Goal: Obtain resource: Download file/media

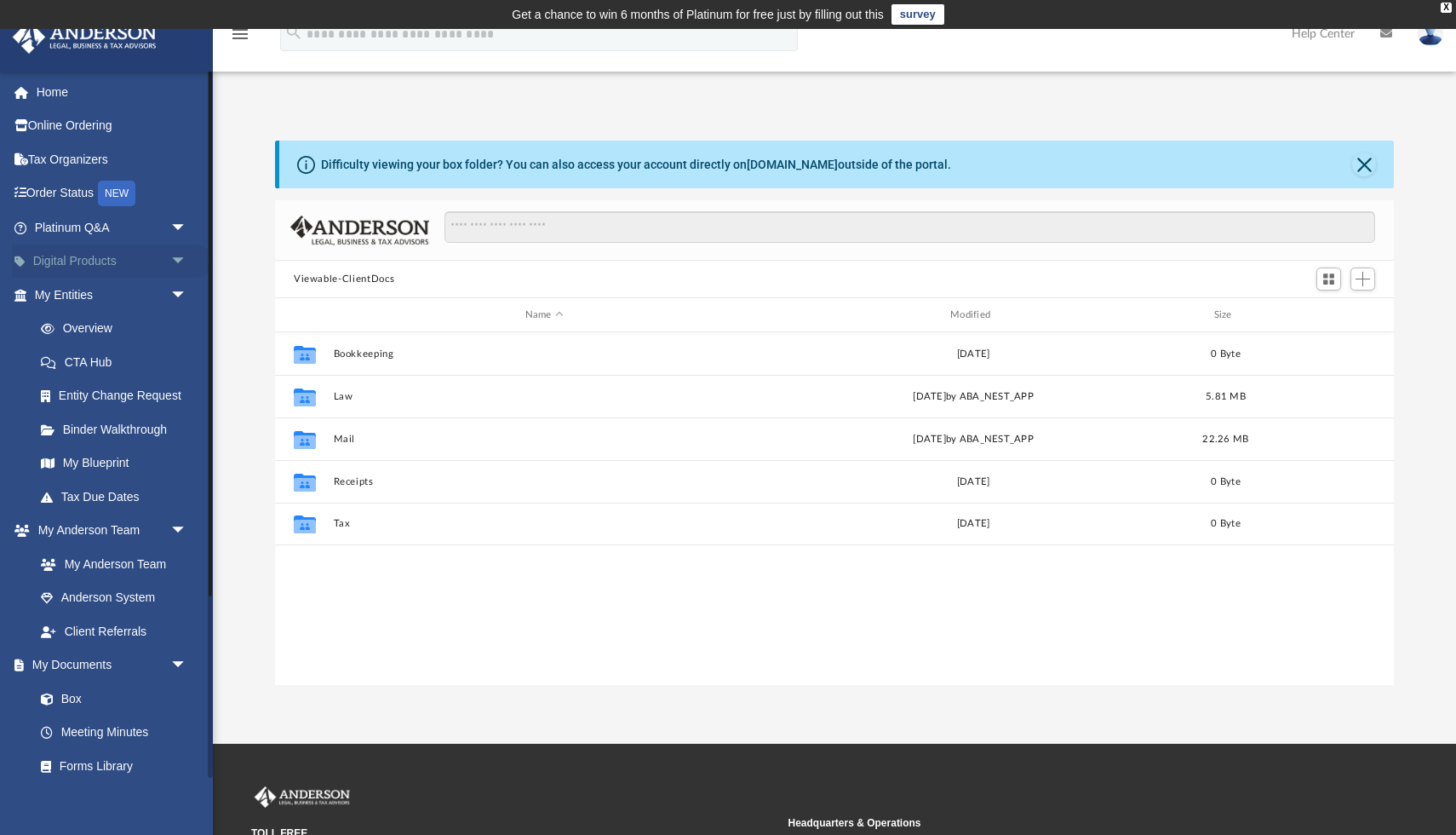
scroll to position [387, 1119]
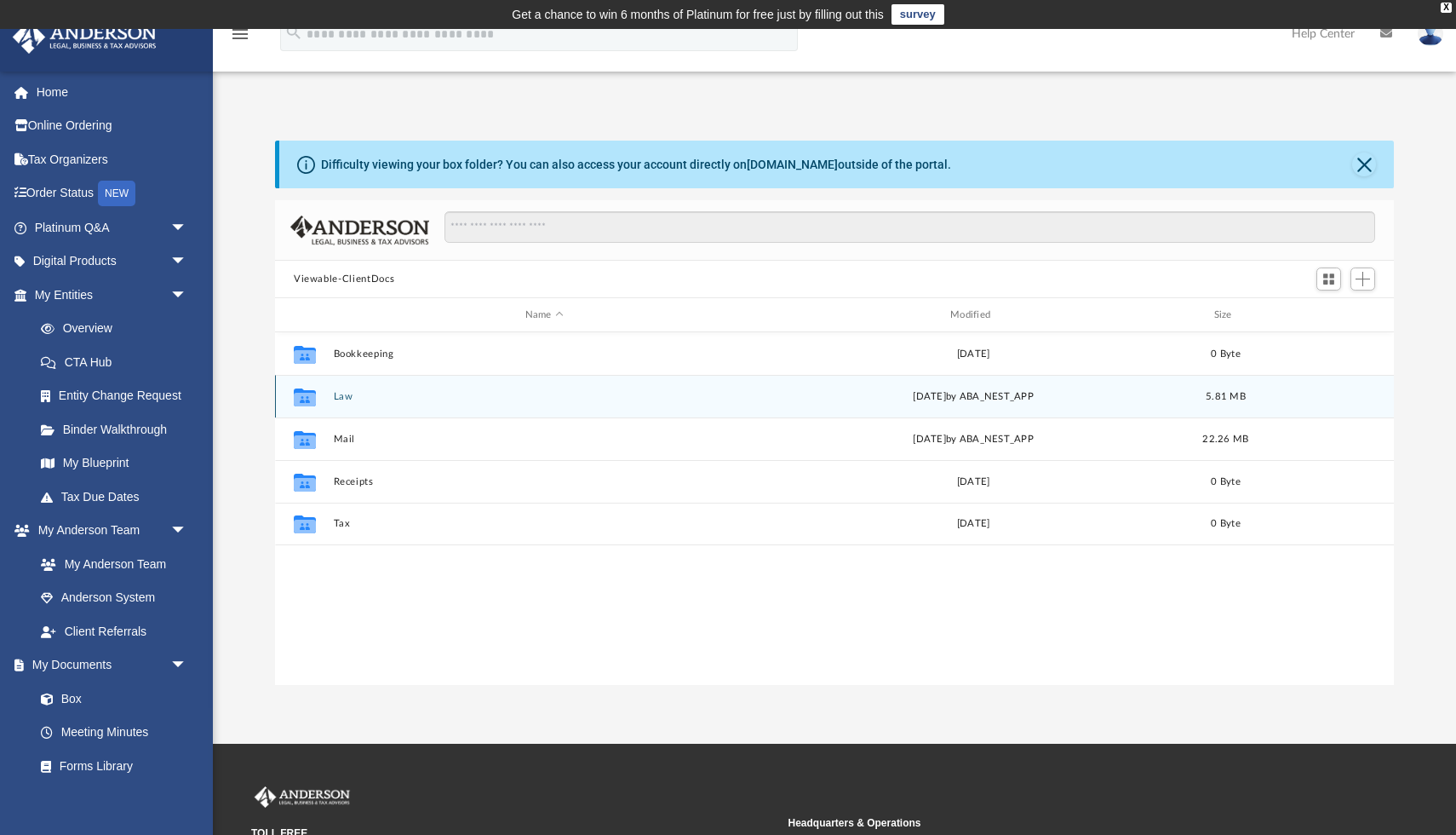
click at [340, 397] on button "Law" at bounding box center [545, 396] width 421 height 11
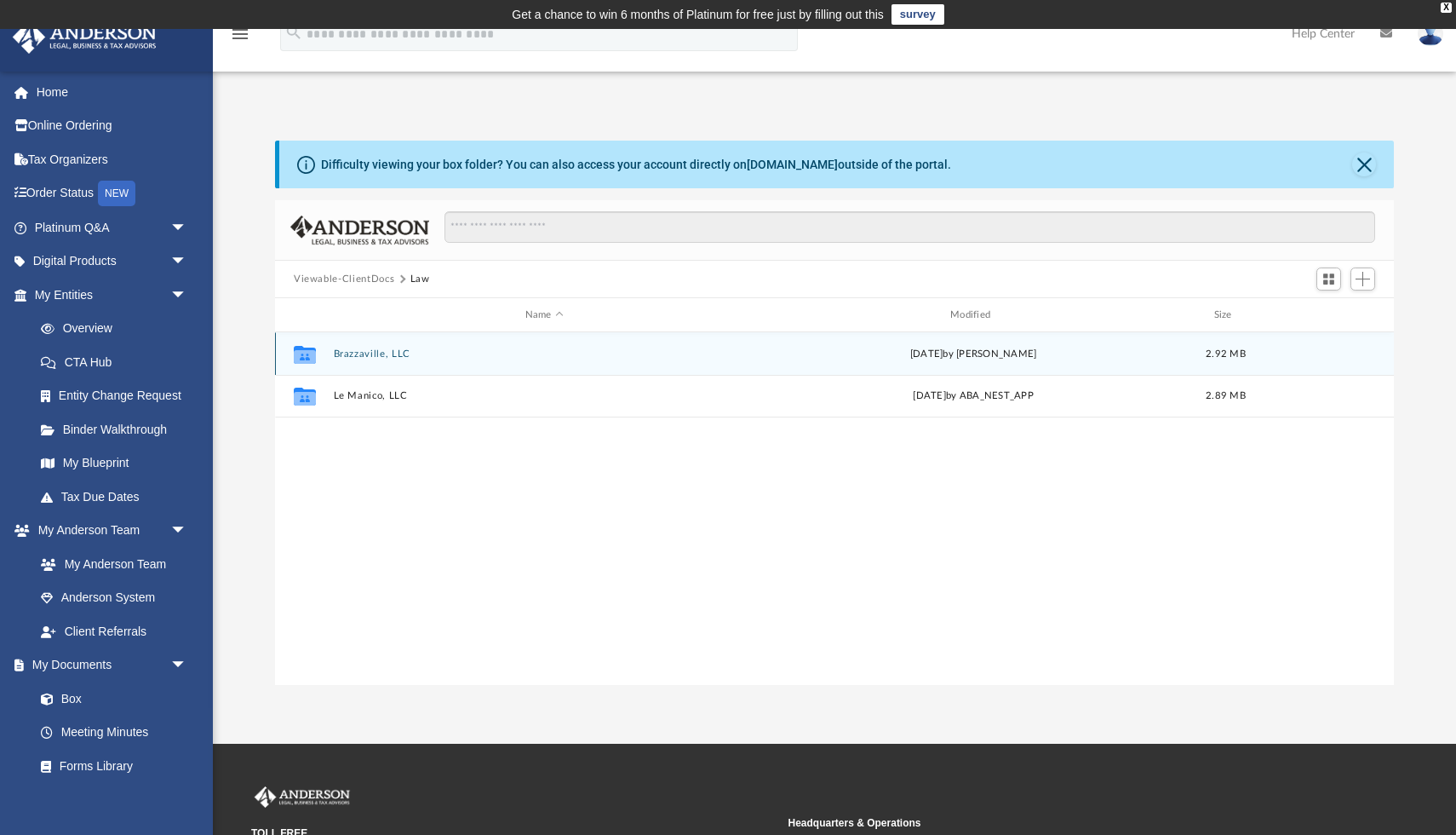
click at [388, 349] on button "Brazzaville, LLC" at bounding box center [545, 354] width 421 height 11
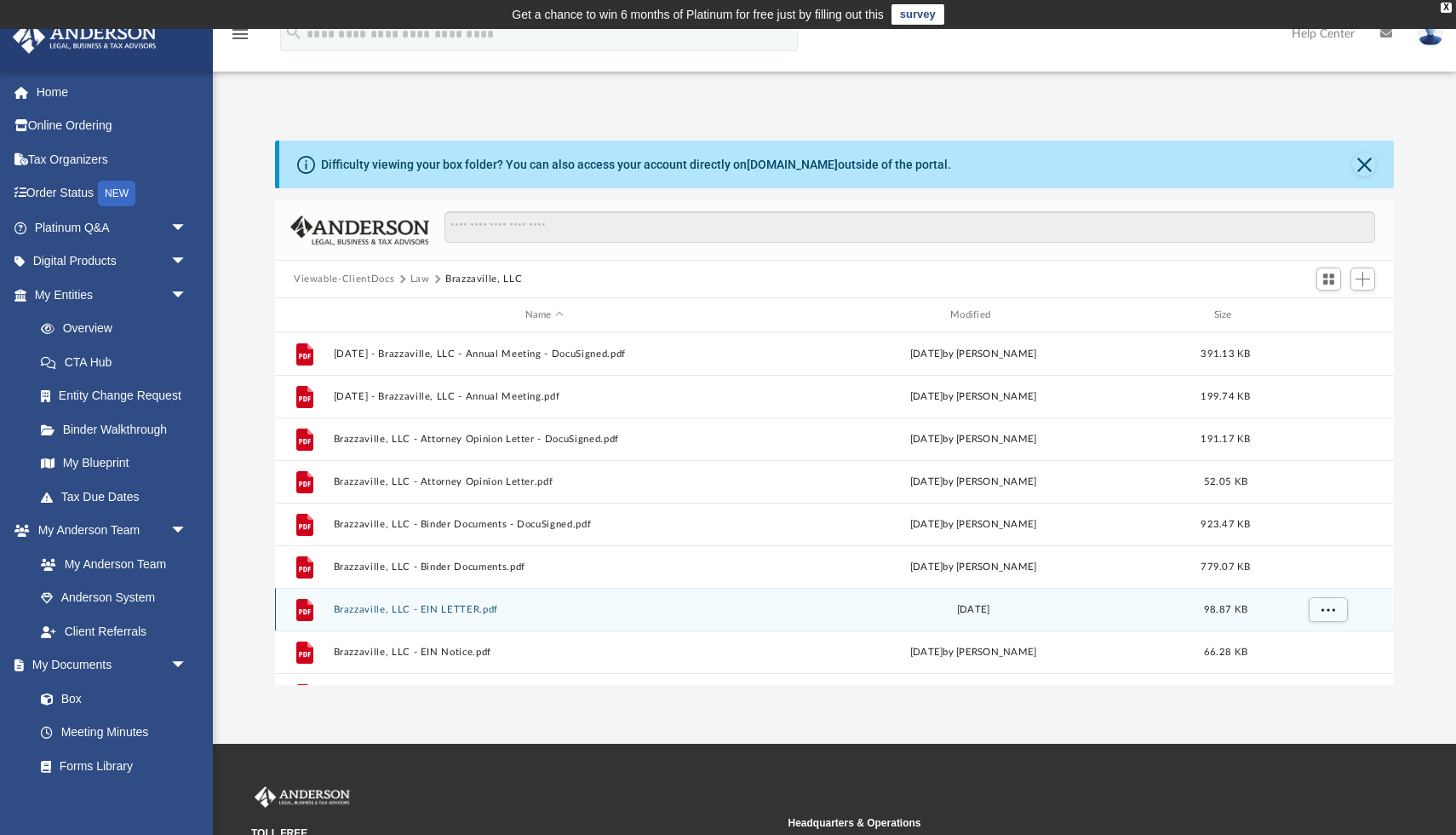
click at [462, 610] on button "Brazzaville, LLC - EIN LETTER.pdf" at bounding box center [545, 610] width 421 height 11
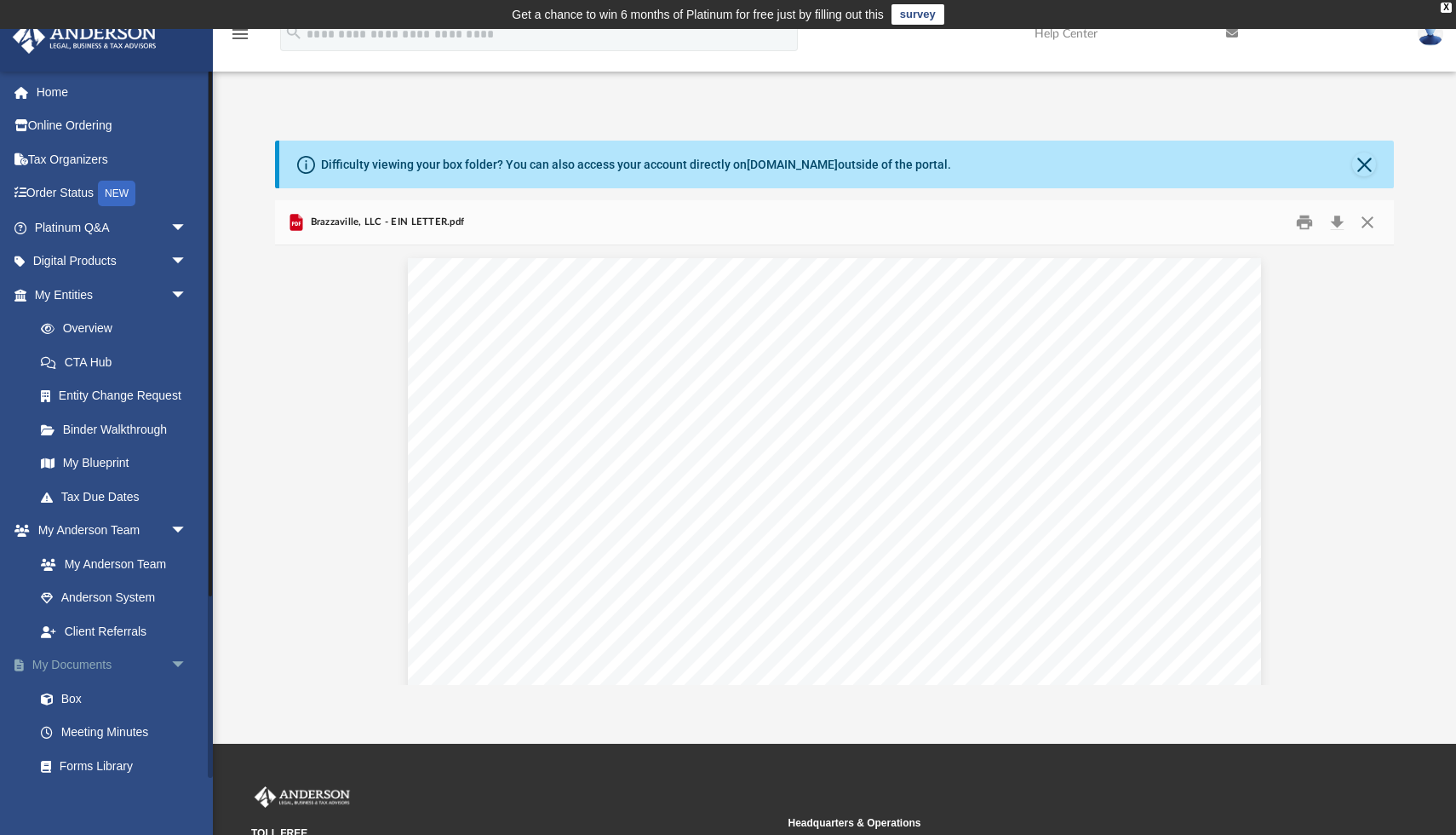
click at [87, 659] on link "My Documents arrow_drop_down" at bounding box center [112, 666] width 201 height 34
click at [76, 692] on link "Box" at bounding box center [118, 699] width 189 height 34
click at [69, 696] on link "Box" at bounding box center [118, 699] width 189 height 34
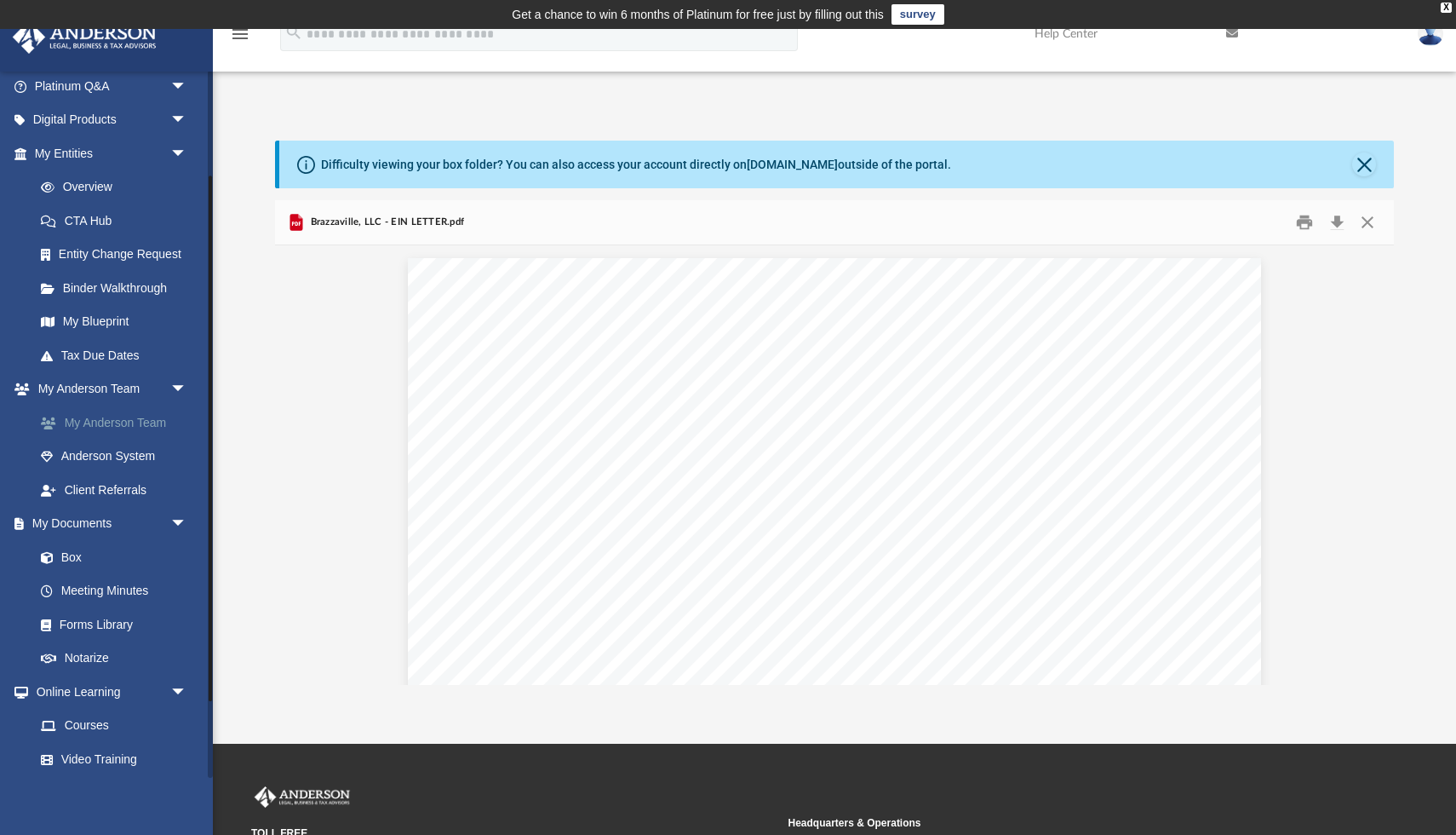
scroll to position [244, 0]
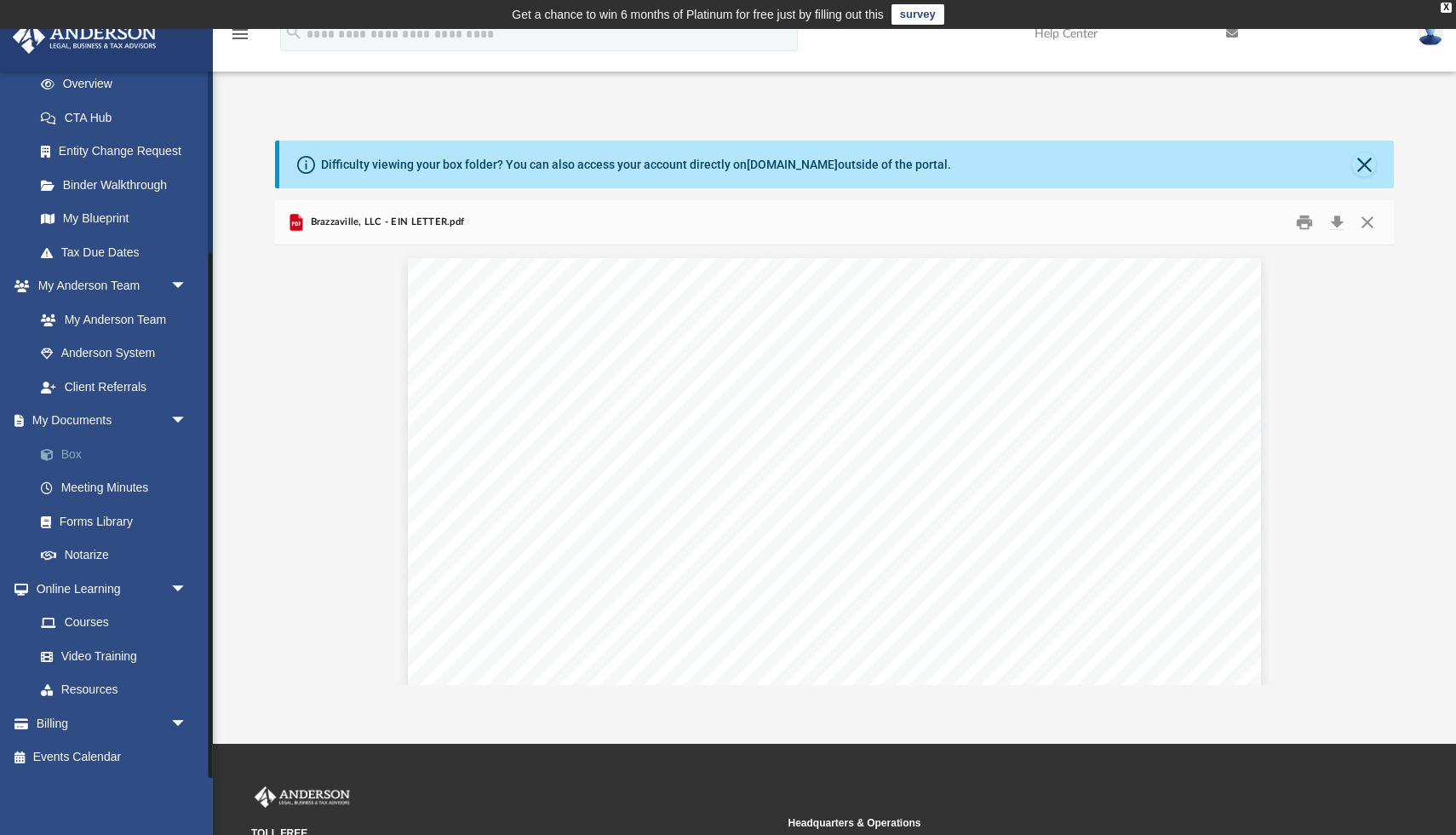
click at [67, 449] on link "Box" at bounding box center [118, 454] width 189 height 34
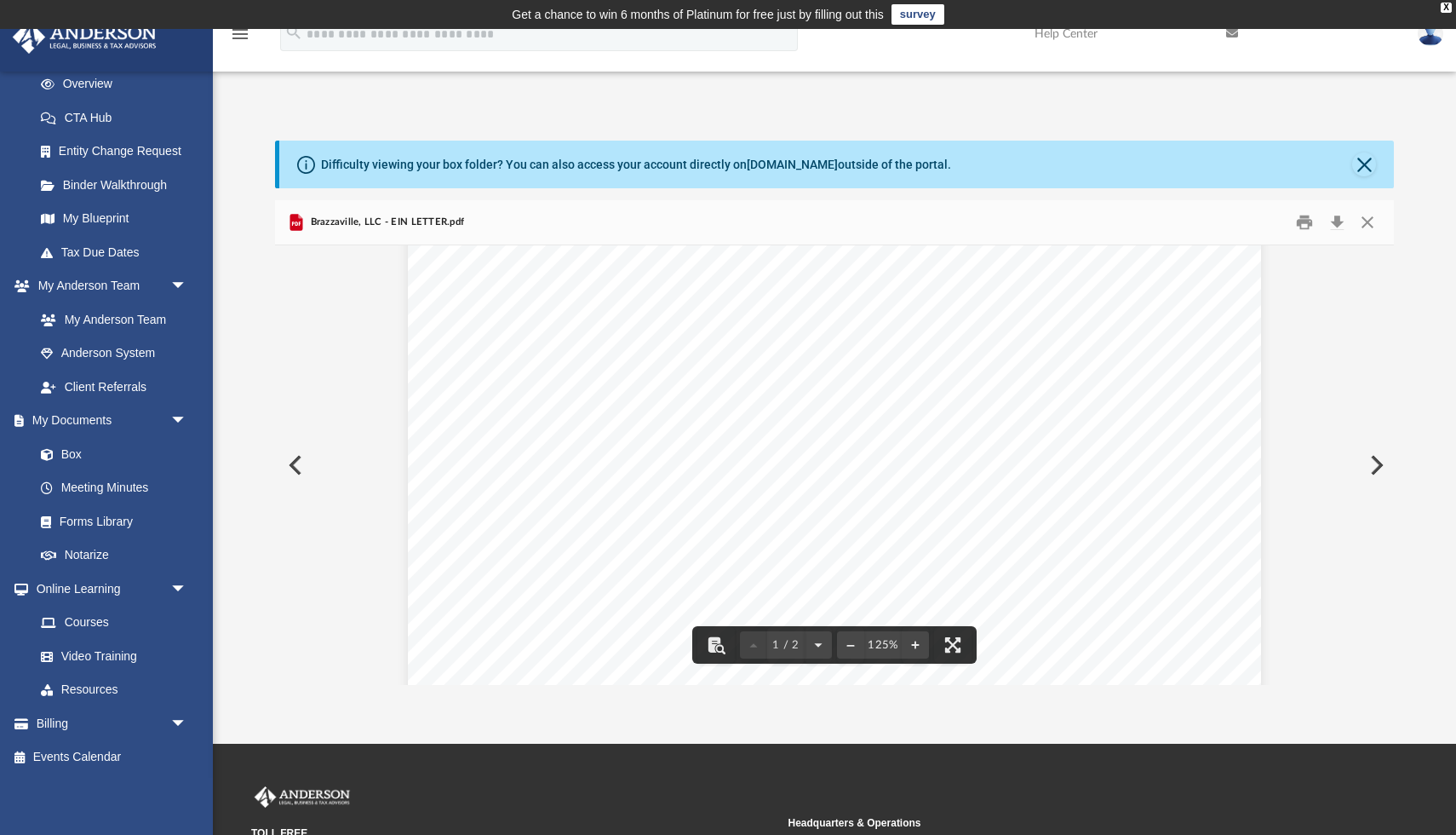
scroll to position [516, 0]
click at [1359, 164] on button "Close" at bounding box center [1363, 164] width 24 height 24
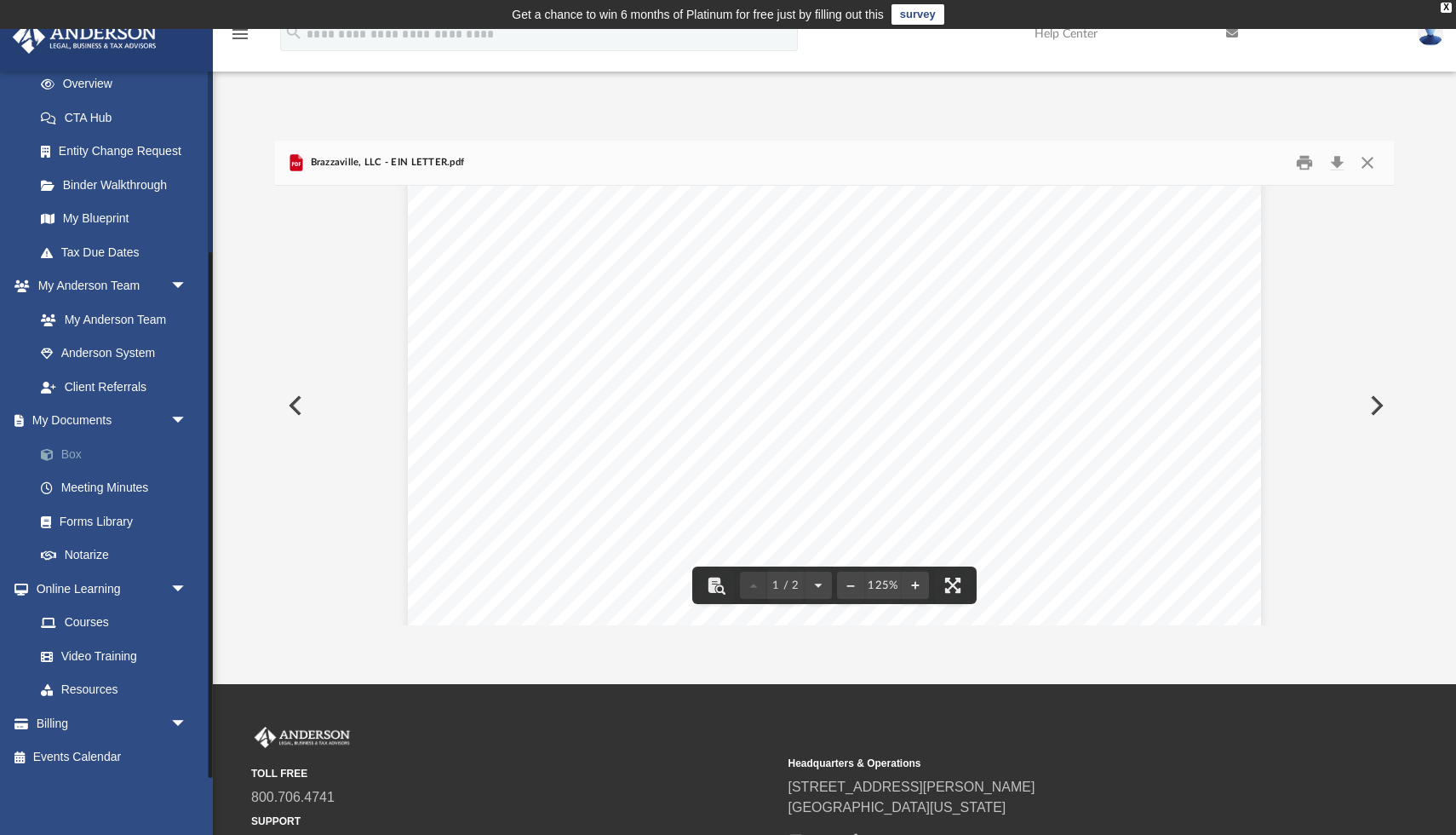
click at [78, 455] on link "Box" at bounding box center [118, 454] width 189 height 34
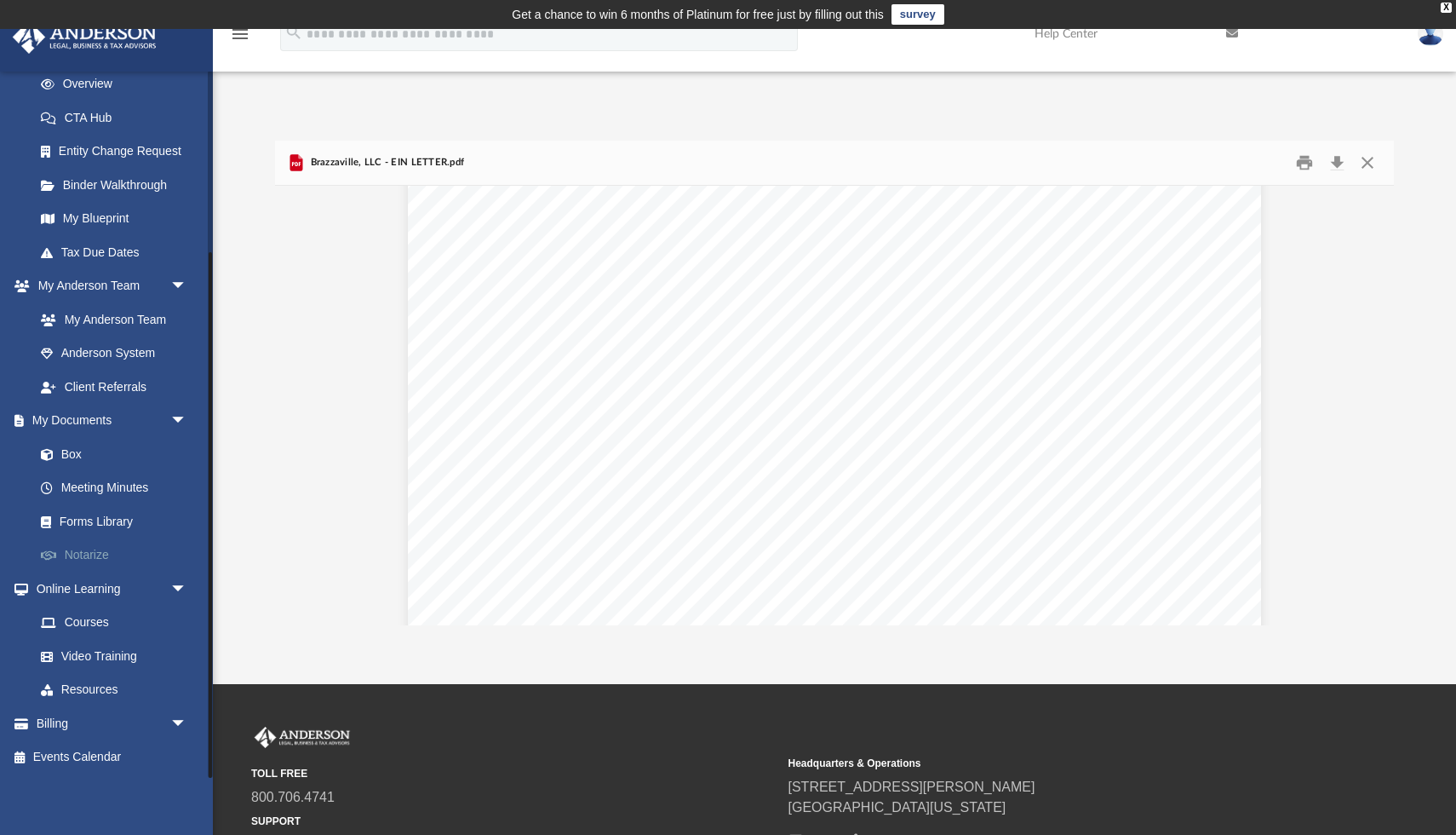
click at [101, 551] on link "Notarize" at bounding box center [118, 555] width 189 height 34
click at [102, 553] on link "Notarize" at bounding box center [118, 555] width 189 height 34
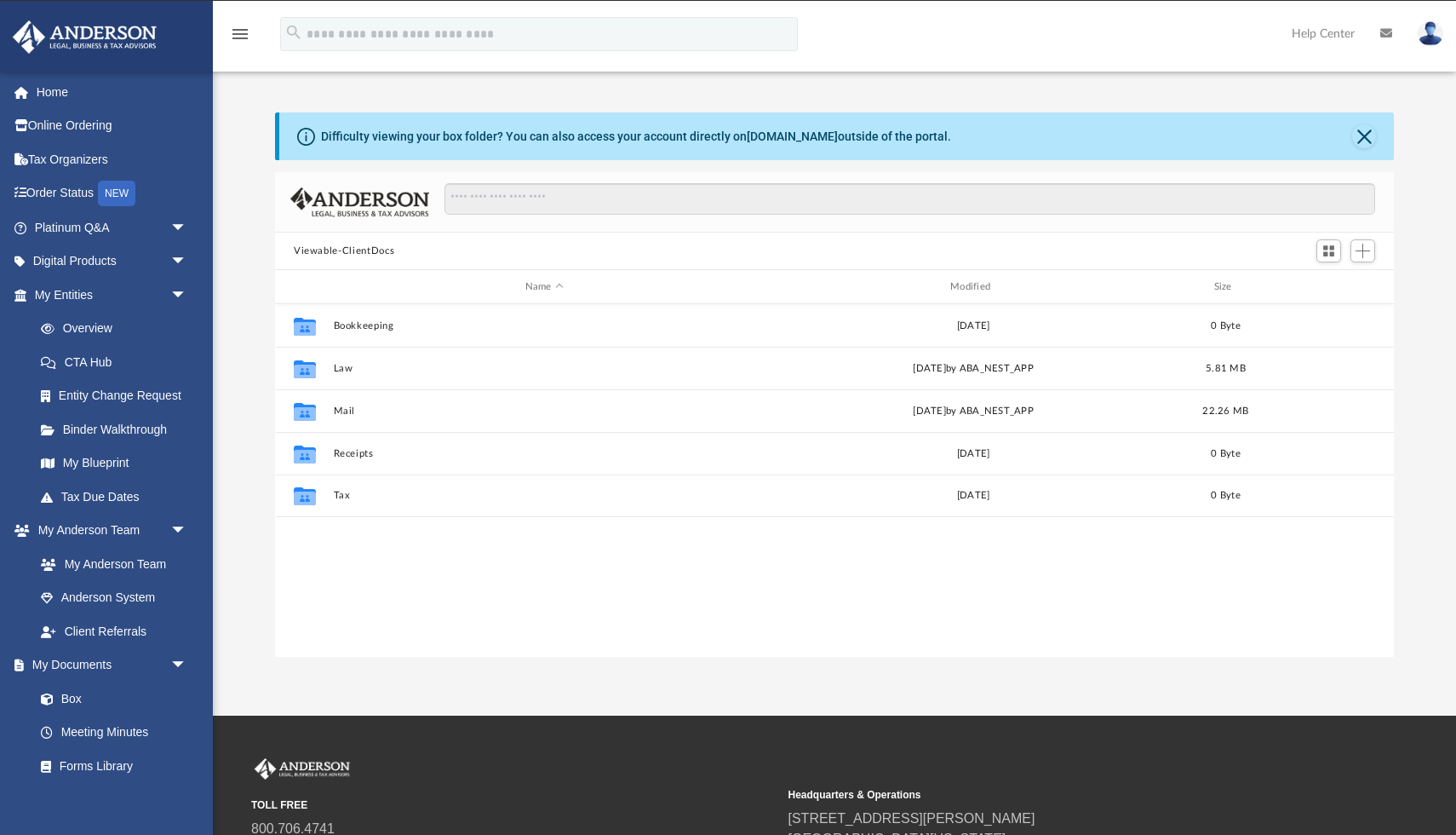
scroll to position [387, 1119]
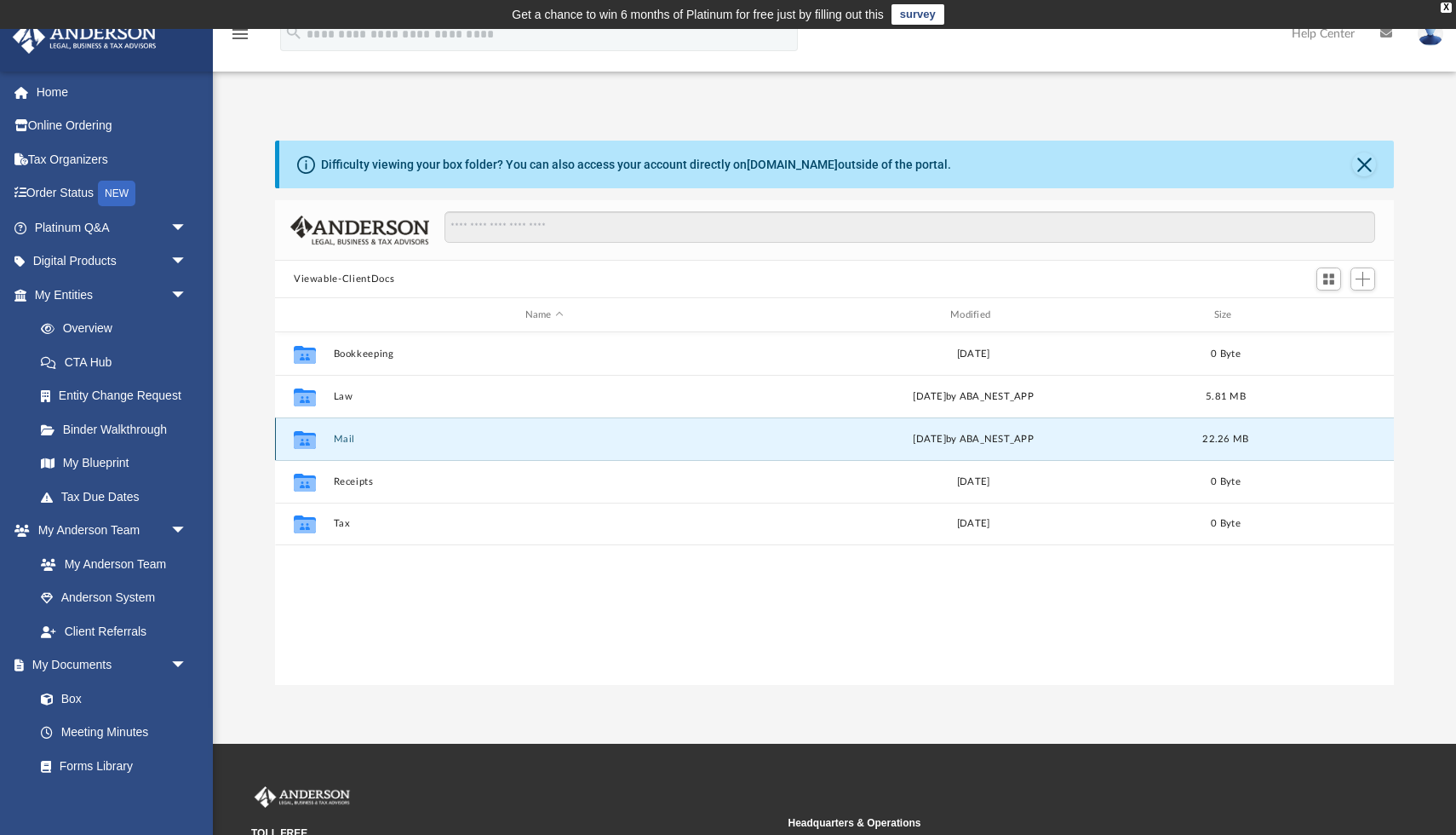
click at [338, 443] on button "Mail" at bounding box center [545, 440] width 421 height 11
click at [360, 445] on div "Collaborated Folder Mail [DATE] by ABA_NEST_APP 22.26 MB" at bounding box center [834, 439] width 1119 height 42
click at [342, 439] on button "Mail" at bounding box center [545, 440] width 421 height 11
click at [345, 439] on button "Mail" at bounding box center [545, 440] width 421 height 11
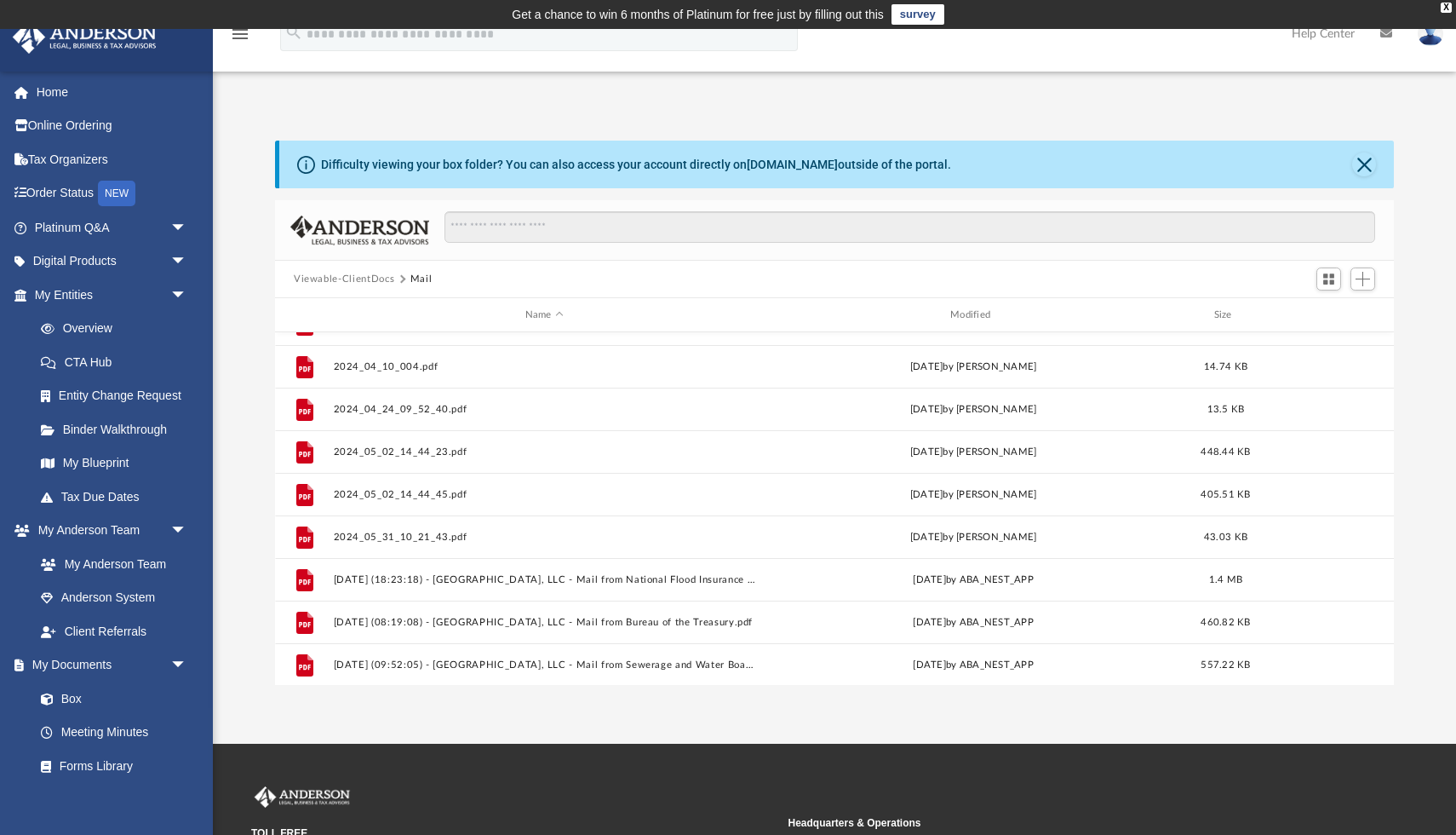
scroll to position [1009, 0]
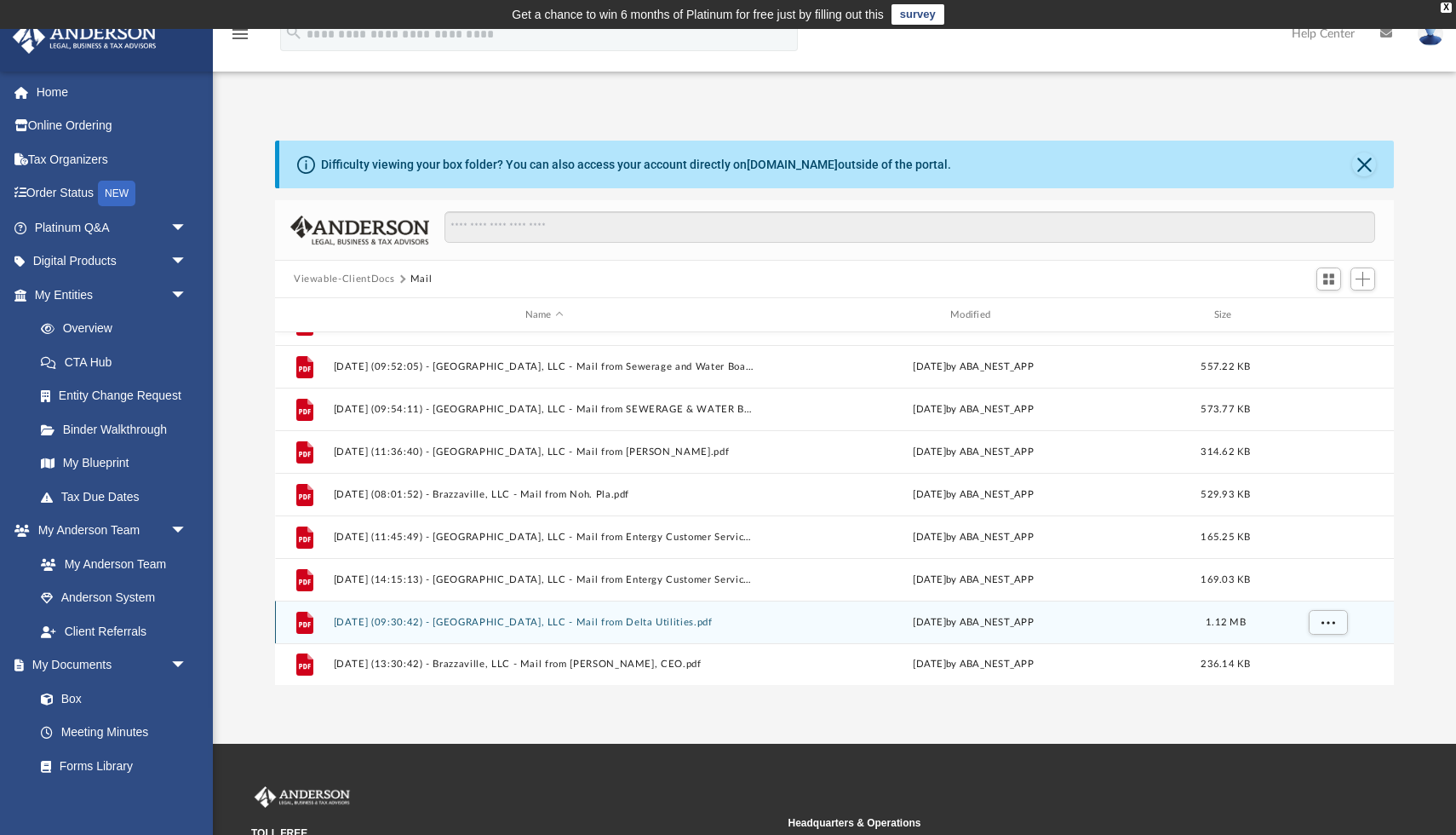
click at [857, 627] on div "Thu Jul 17 2025 by ABA_NEST_APP" at bounding box center [974, 622] width 421 height 15
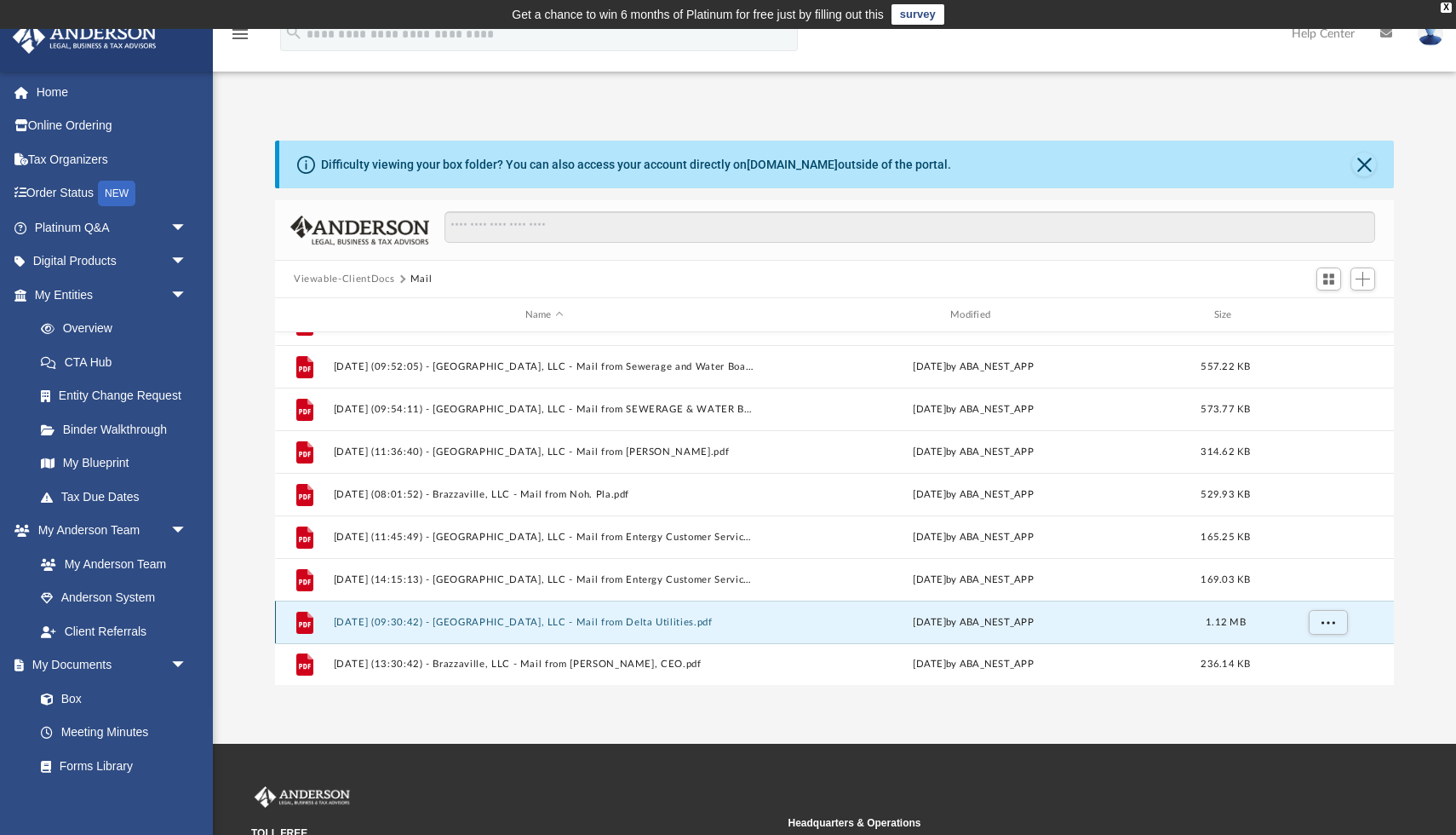
click at [653, 620] on button "2025.07.17 (09:30:42) - Brazzaville, LLC - Mail from Delta Utilities.pdf" at bounding box center [545, 622] width 421 height 11
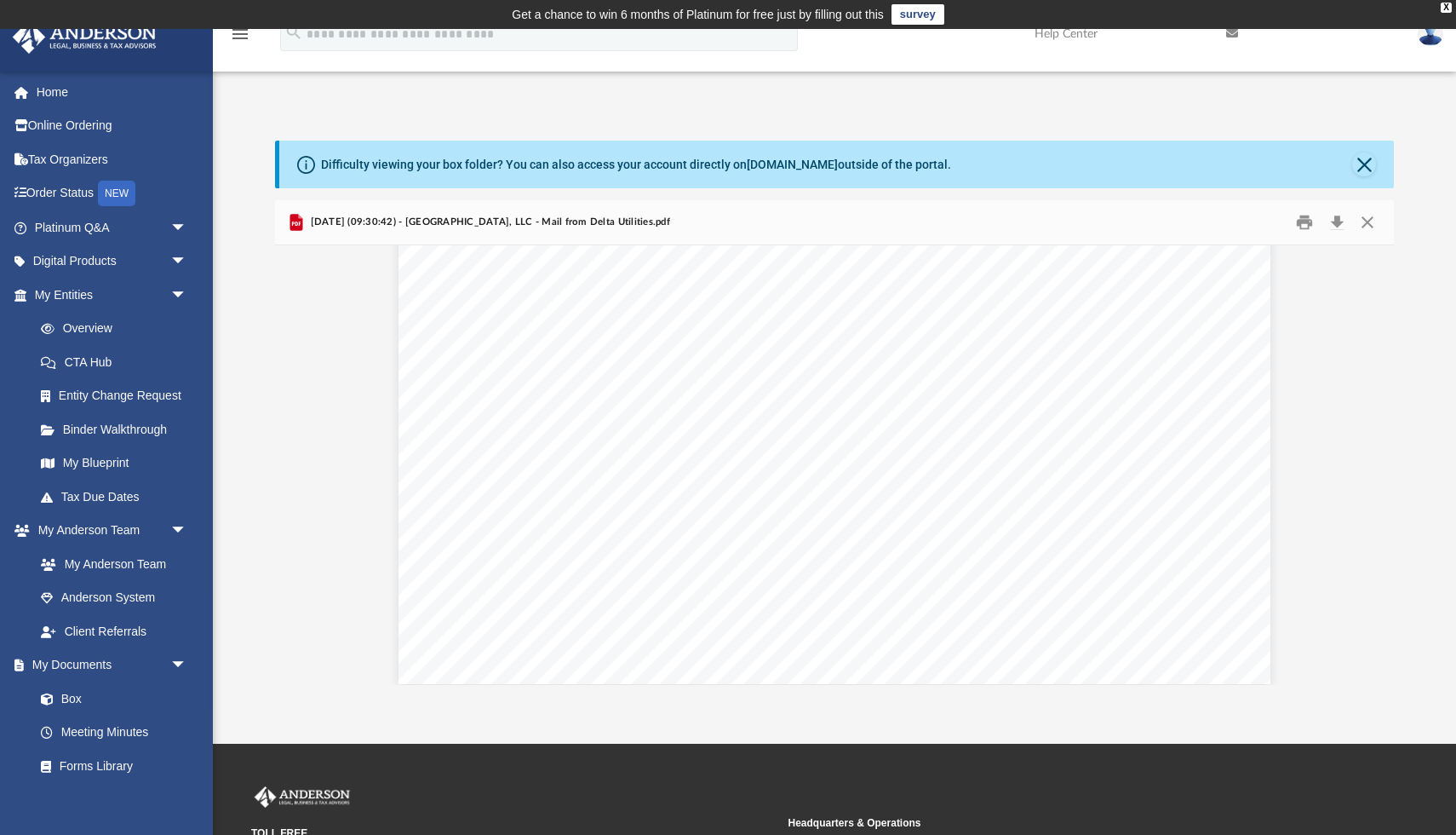
scroll to position [0, 0]
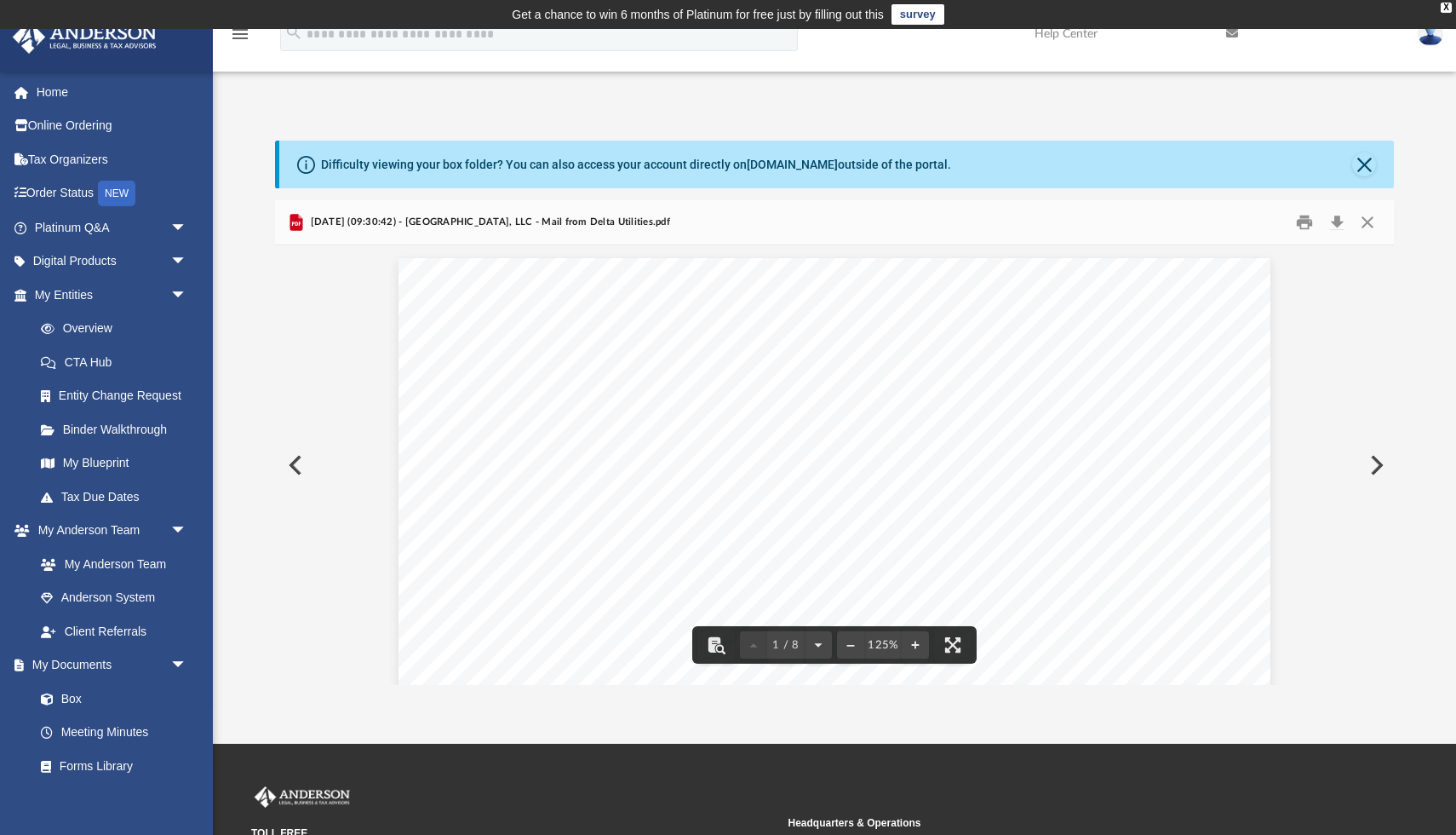
click at [300, 470] on button "Preview" at bounding box center [293, 465] width 37 height 48
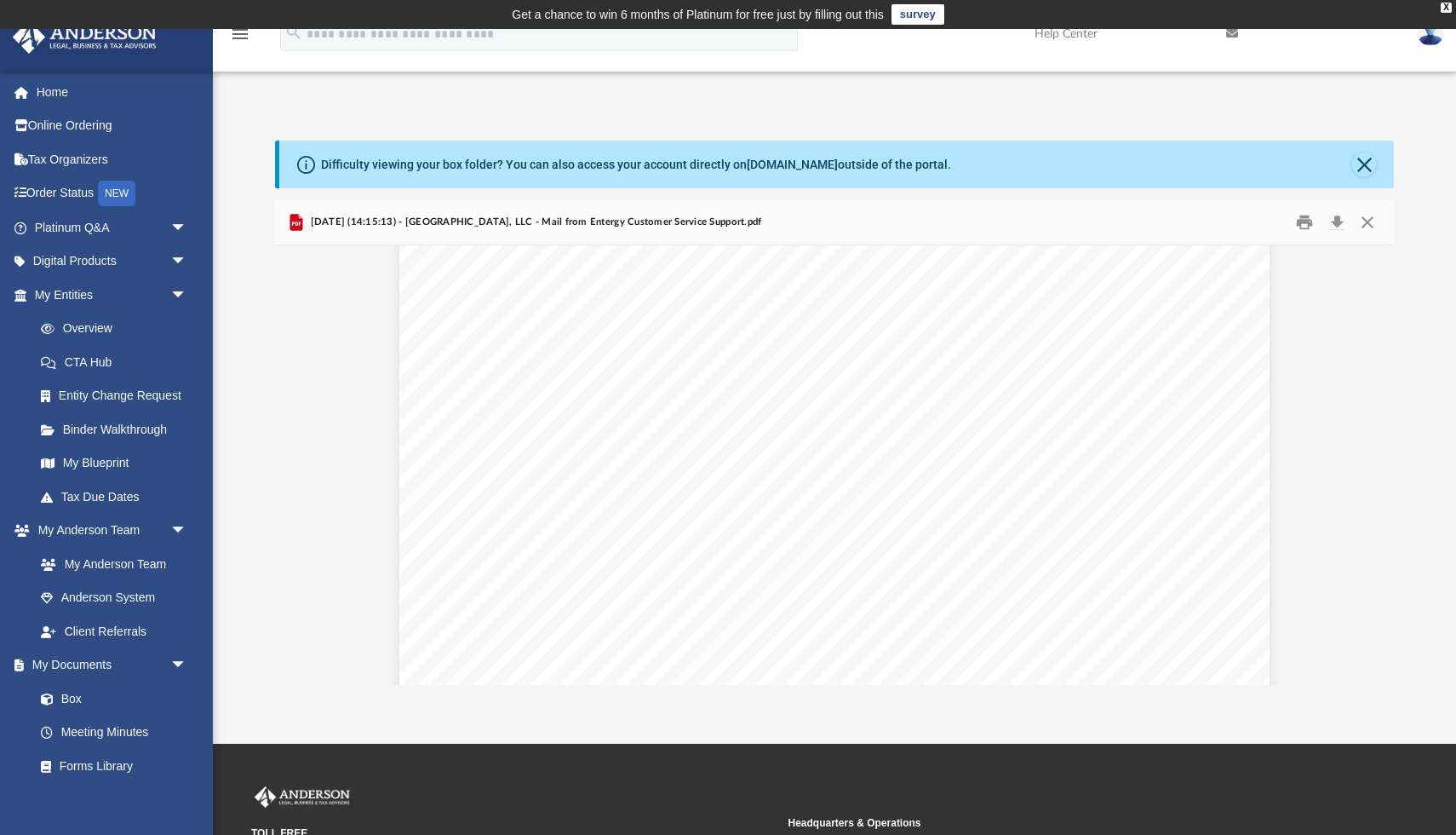
scroll to position [110, 0]
click at [1378, 464] on button "Preview" at bounding box center [1375, 465] width 37 height 48
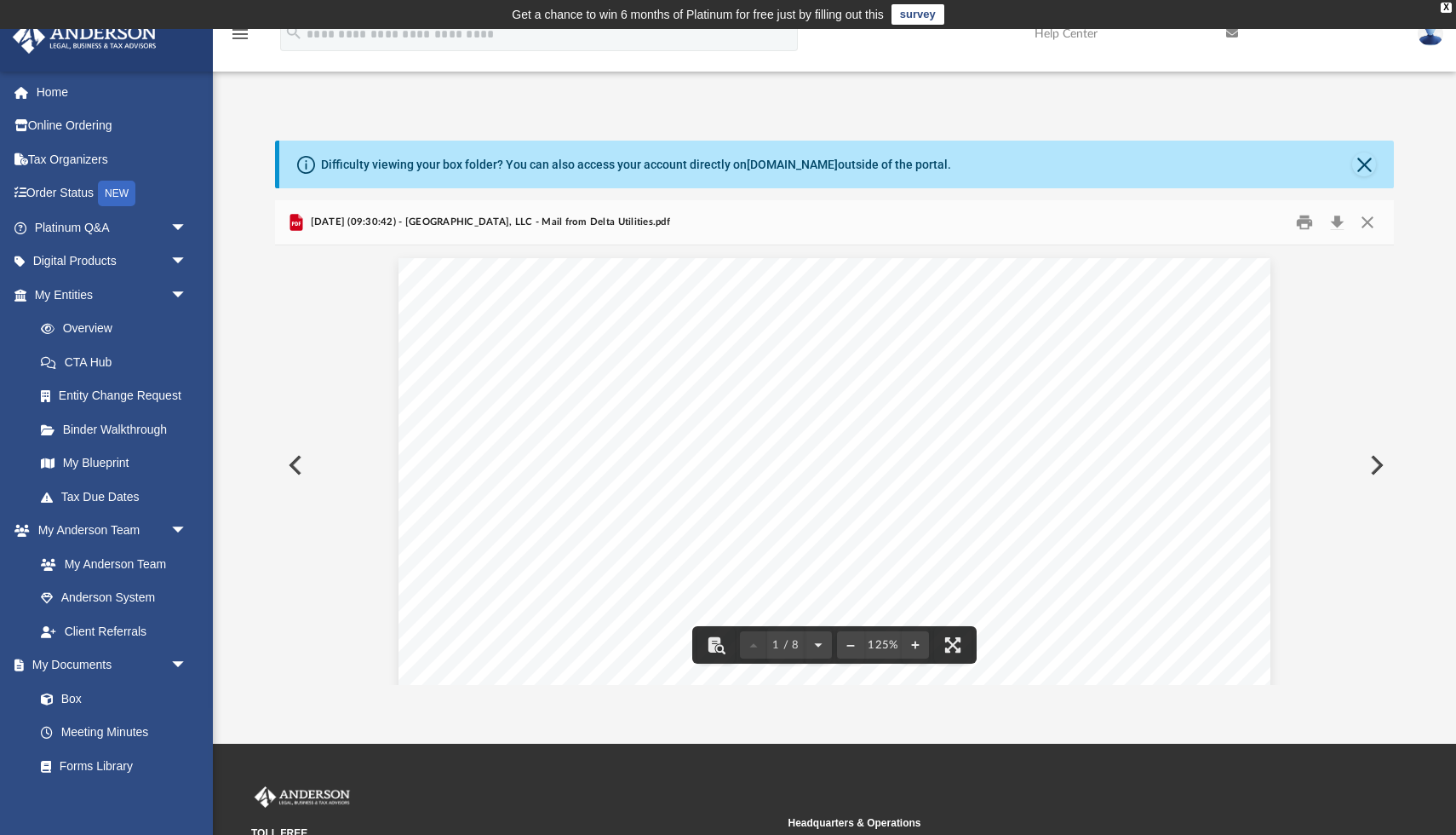
click at [291, 464] on button "Preview" at bounding box center [293, 465] width 37 height 48
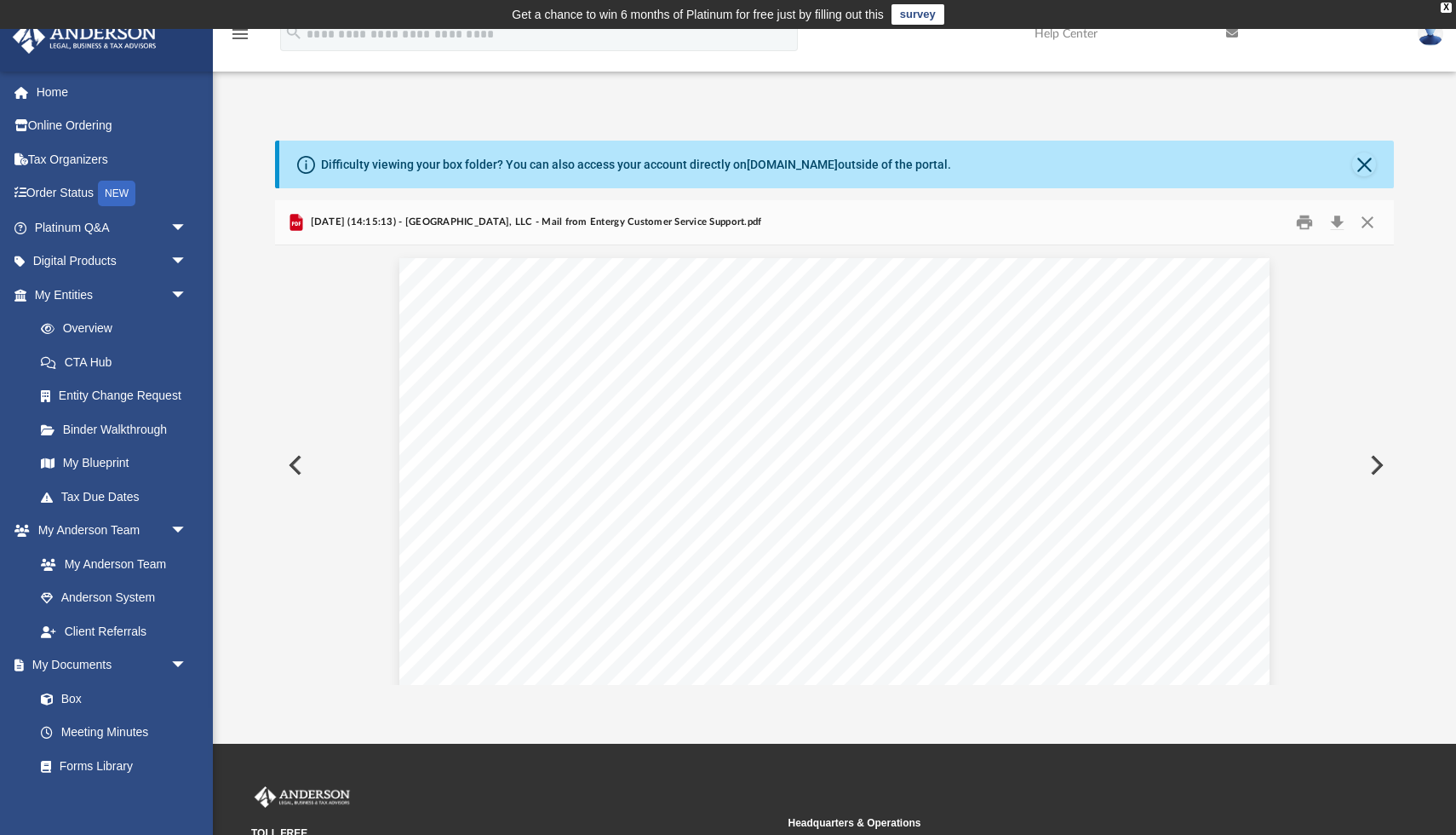
click at [291, 464] on button "Preview" at bounding box center [293, 465] width 37 height 48
click at [295, 467] on button "Preview" at bounding box center [293, 465] width 37 height 48
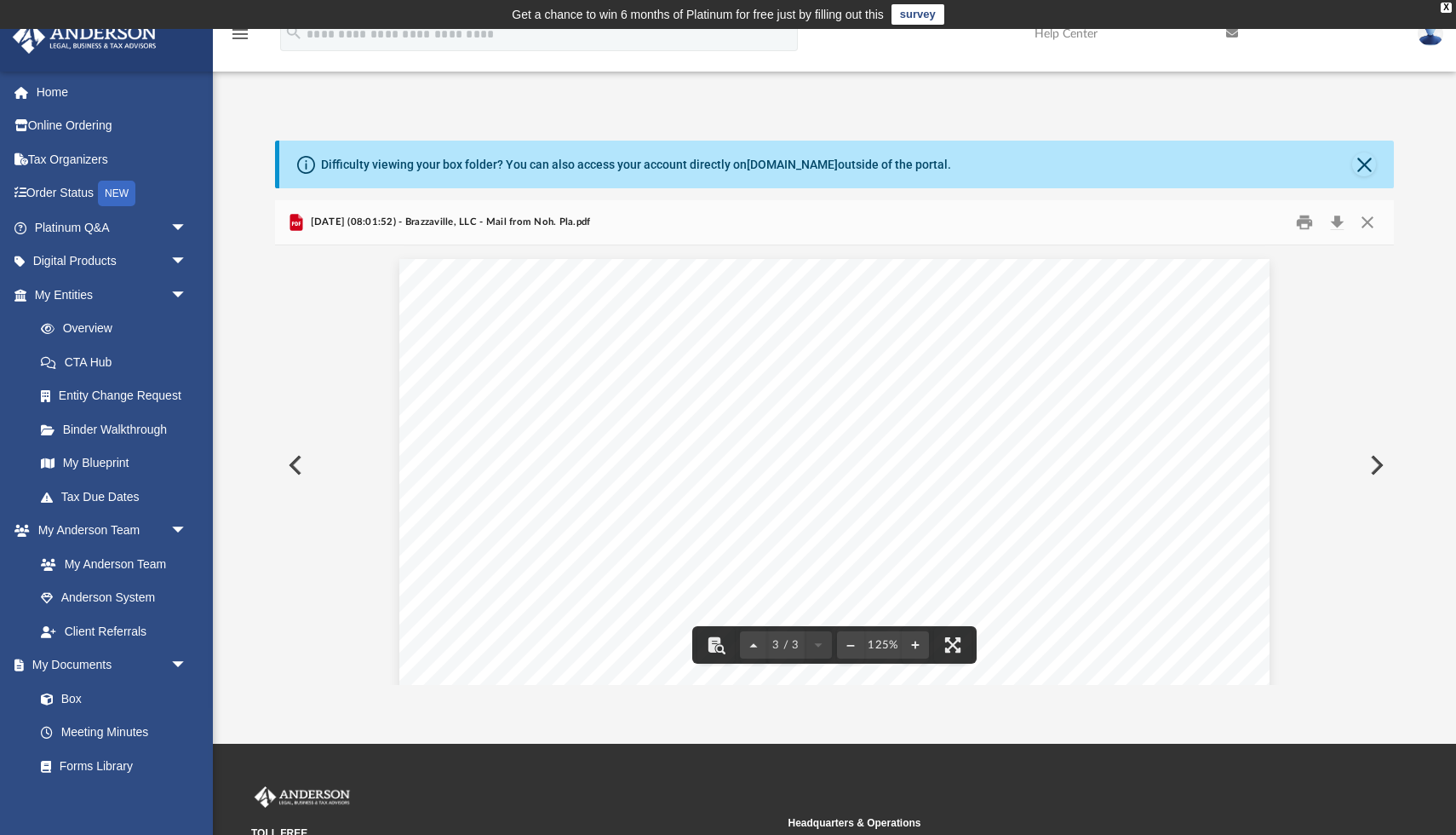
click at [1371, 468] on button "Preview" at bounding box center [1375, 465] width 37 height 48
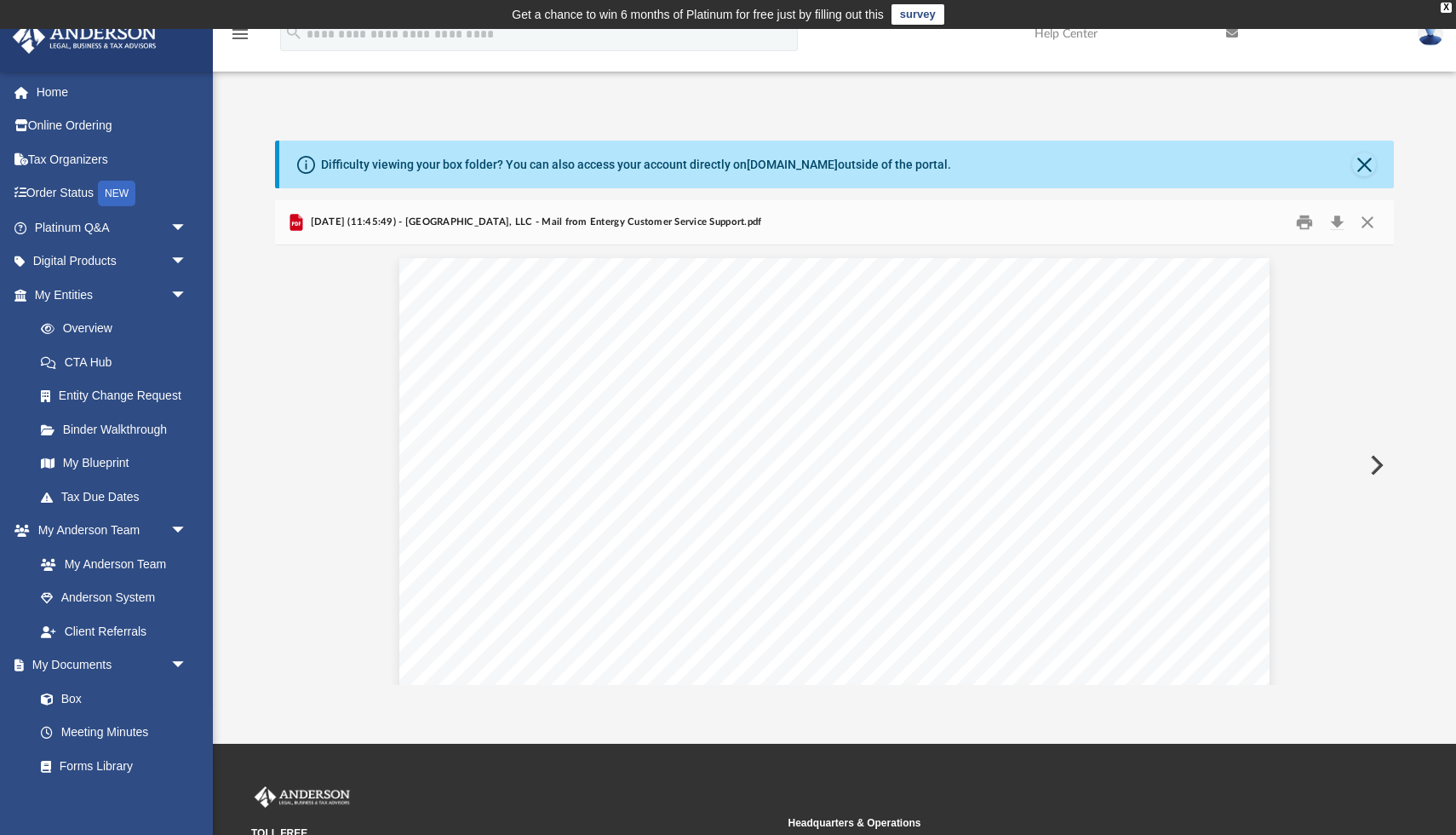
click at [1371, 468] on button "Preview" at bounding box center [1375, 465] width 37 height 48
click at [1378, 466] on button "Preview" at bounding box center [1375, 465] width 37 height 48
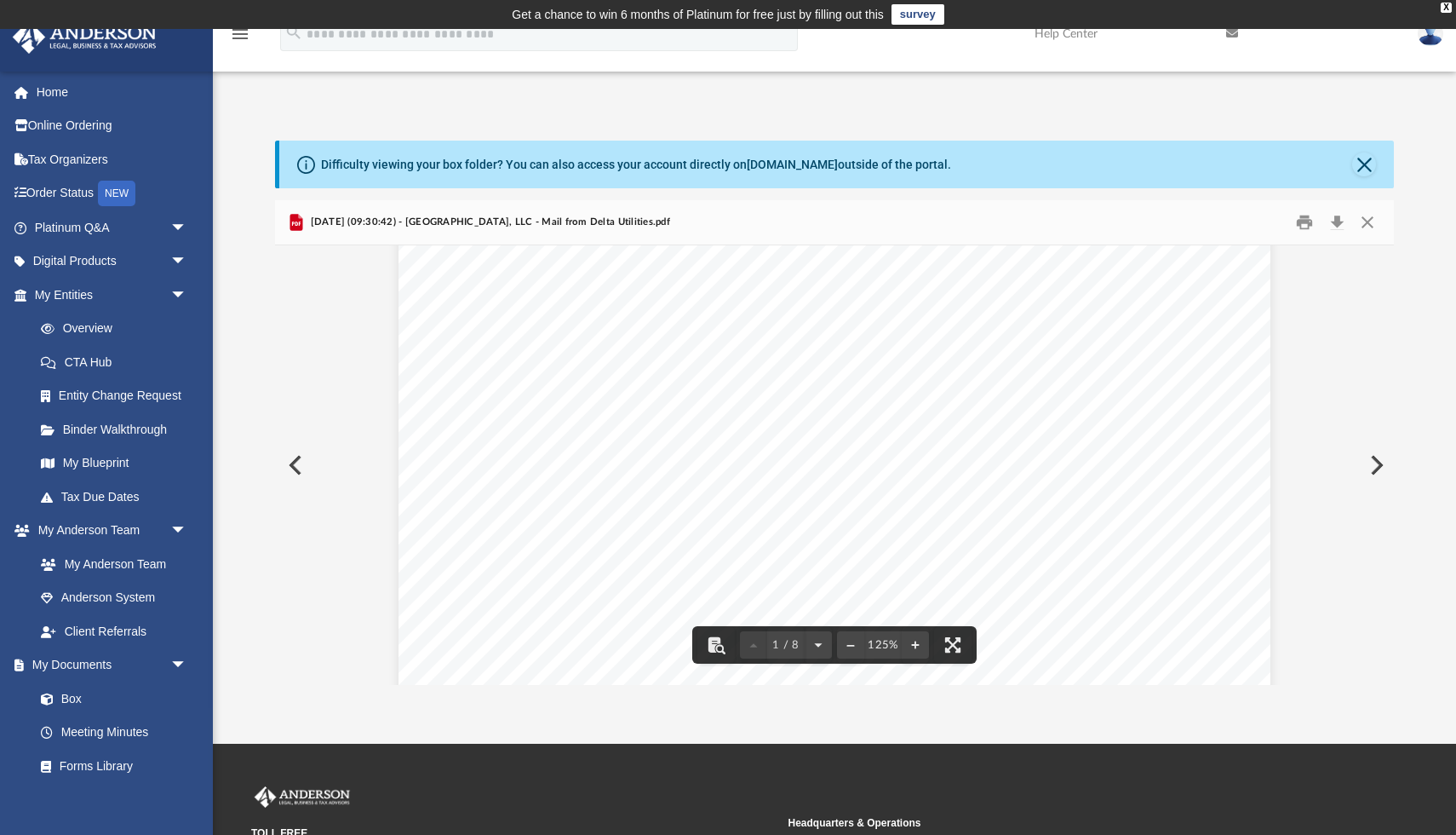
scroll to position [244, 0]
click at [1374, 461] on button "Preview" at bounding box center [1375, 465] width 37 height 48
click at [290, 461] on button "Preview" at bounding box center [293, 465] width 37 height 48
click at [296, 466] on button "Preview" at bounding box center [293, 465] width 37 height 48
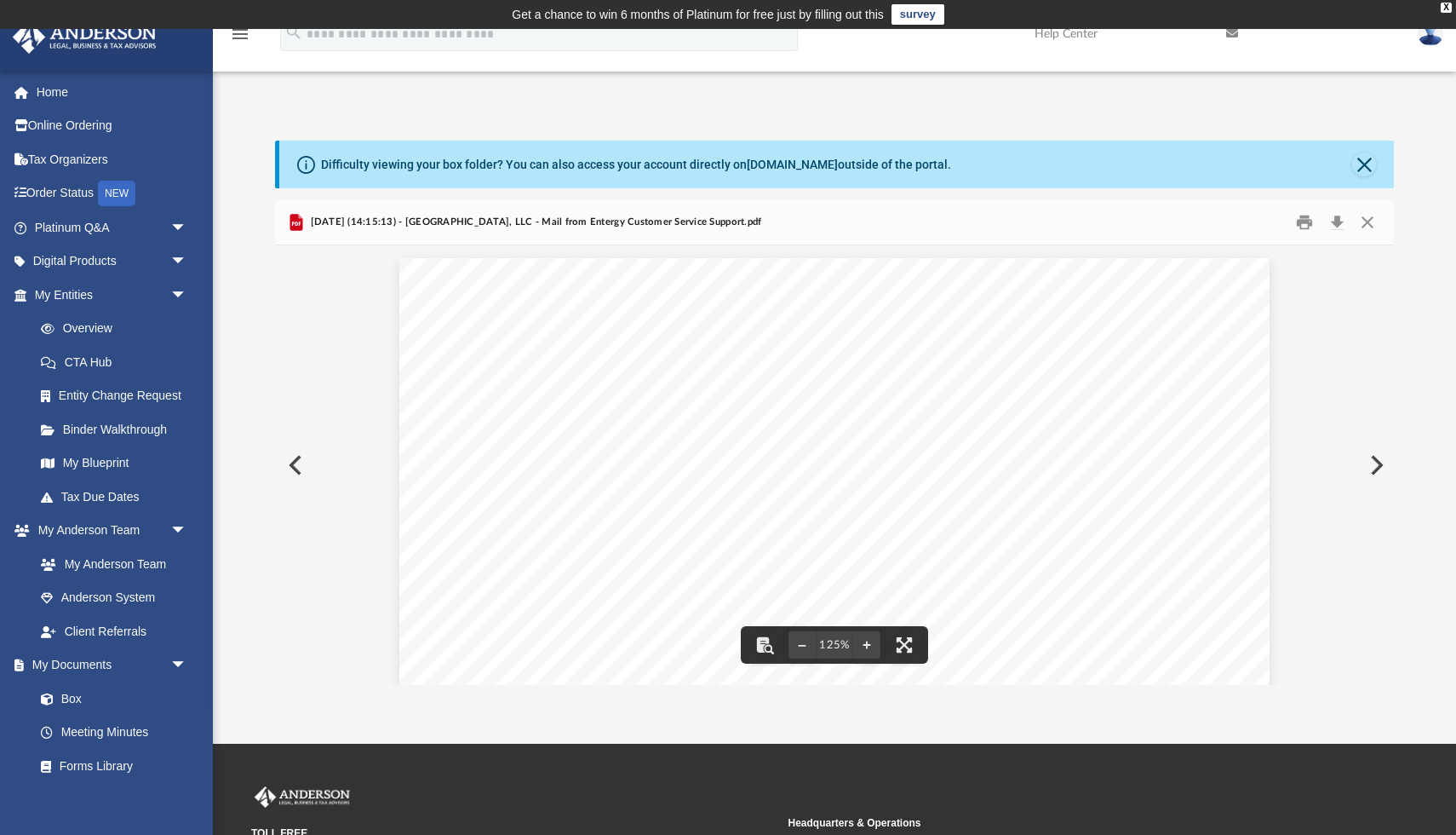
click at [298, 469] on button "Preview" at bounding box center [293, 465] width 37 height 48
click at [1360, 157] on button "Close" at bounding box center [1363, 164] width 24 height 24
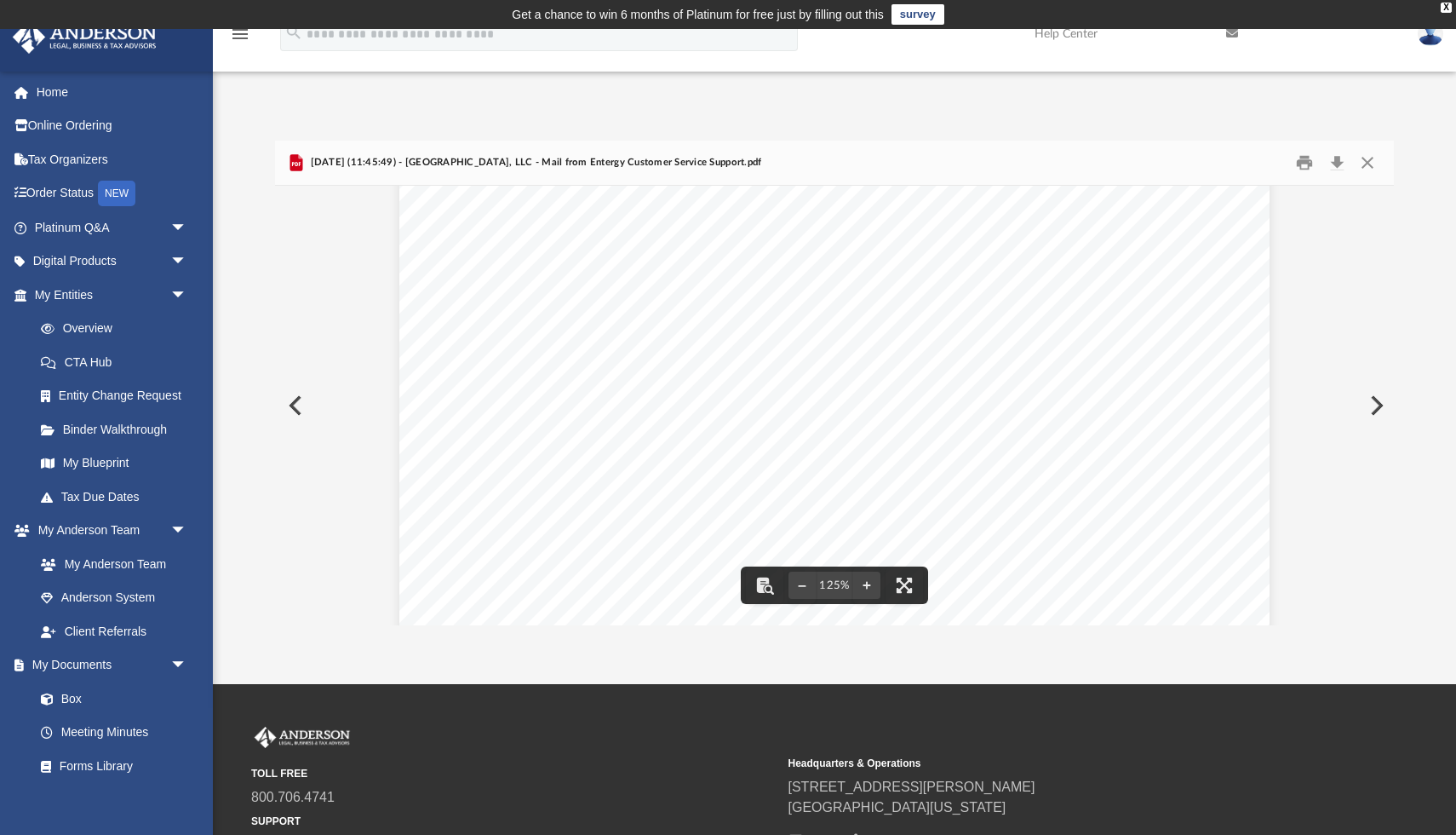
click at [1368, 404] on button "Preview" at bounding box center [1375, 405] width 37 height 48
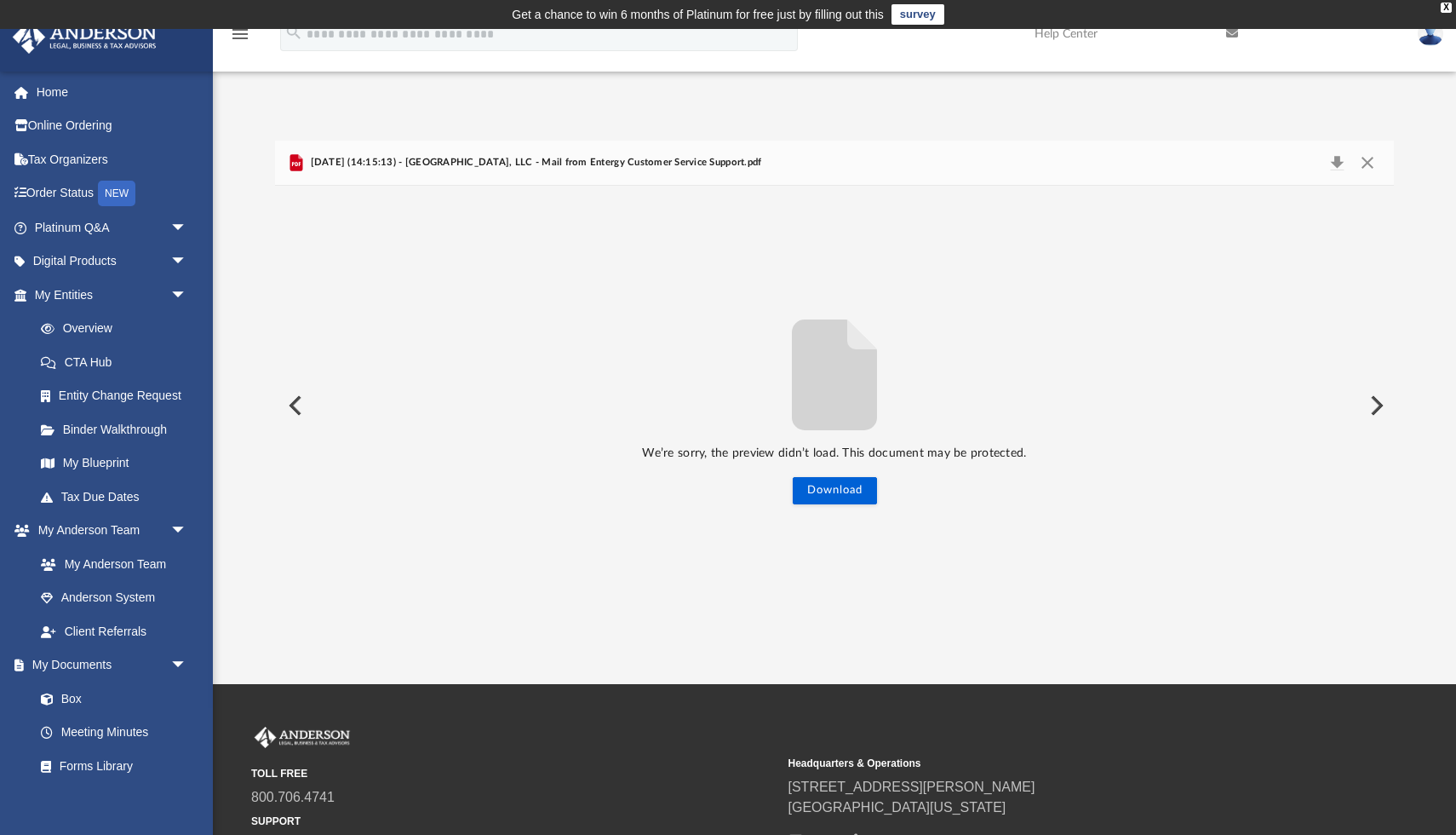
click at [1368, 404] on button "Preview" at bounding box center [1375, 405] width 37 height 48
click at [300, 411] on button "Preview" at bounding box center [293, 405] width 37 height 48
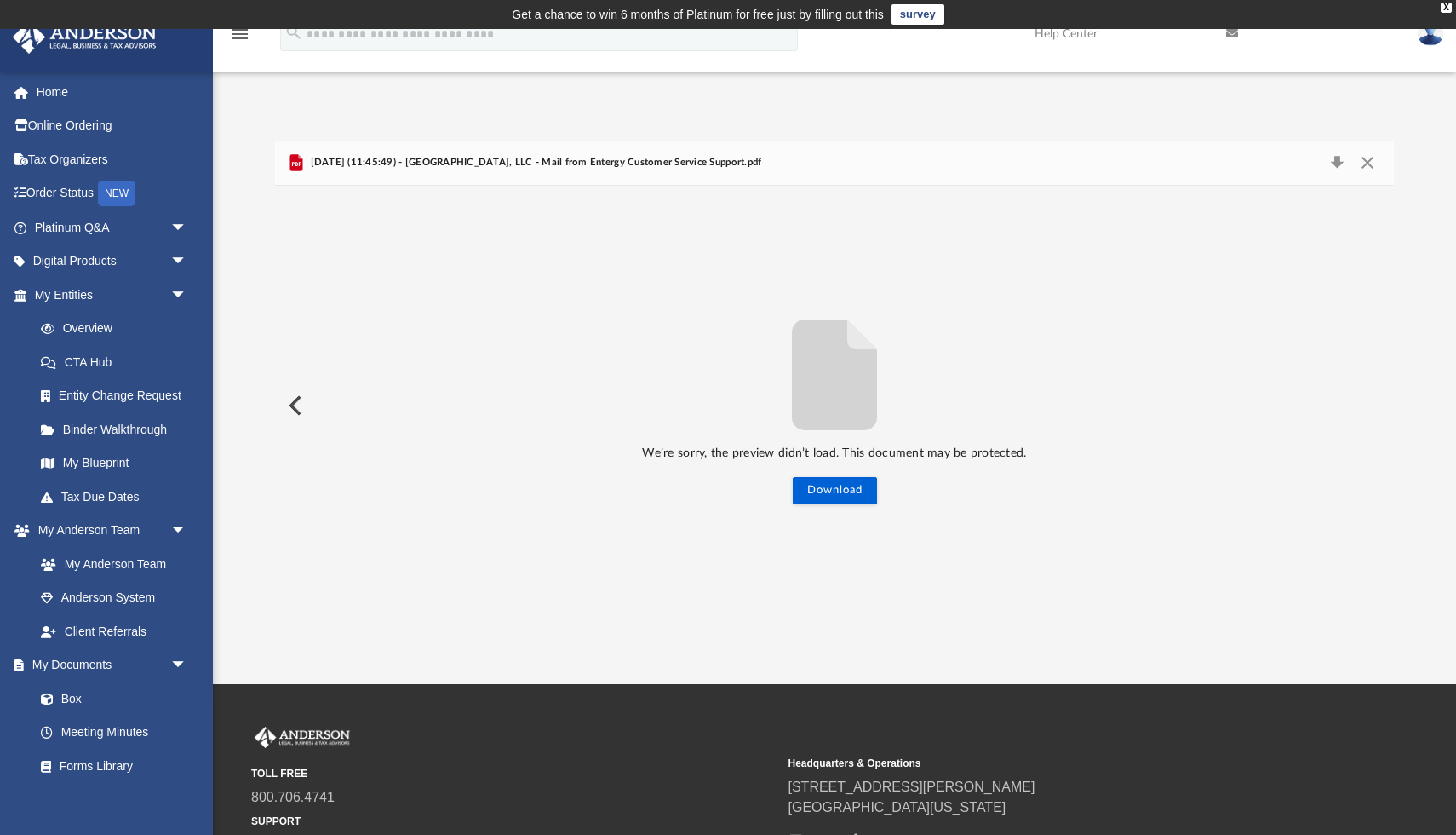
click at [300, 411] on button "Preview" at bounding box center [293, 405] width 37 height 48
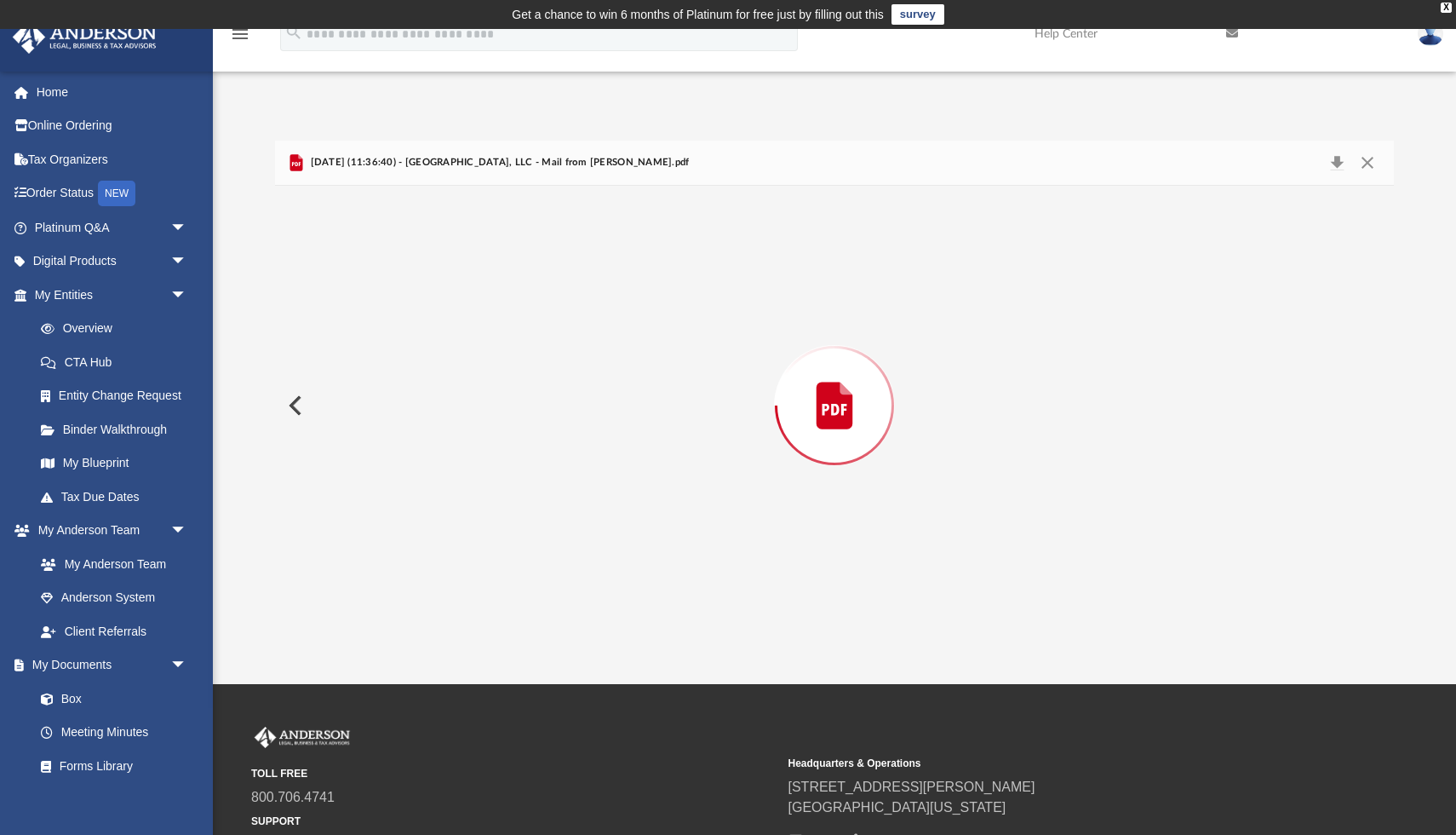
click at [300, 411] on button "Preview" at bounding box center [293, 405] width 37 height 48
